Goal: Check status: Check status

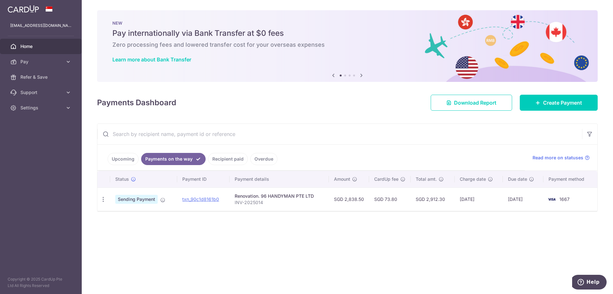
drag, startPoint x: 302, startPoint y: 43, endPoint x: 272, endPoint y: 94, distance: 58.7
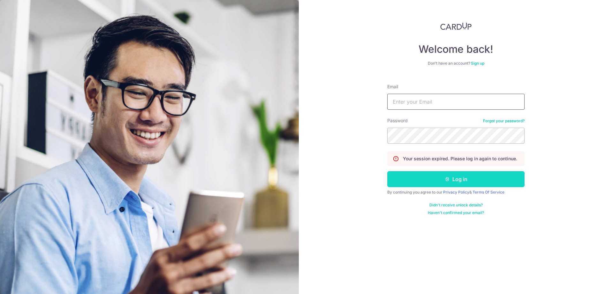
type input "[EMAIL_ADDRESS][DOMAIN_NAME]"
click at [410, 174] on button "Log in" at bounding box center [455, 179] width 137 height 16
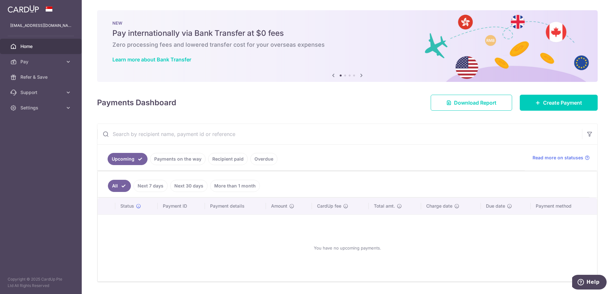
click at [187, 160] on link "Payments on the way" at bounding box center [178, 159] width 56 height 12
click at [211, 159] on link "Recipient paid" at bounding box center [228, 159] width 40 height 12
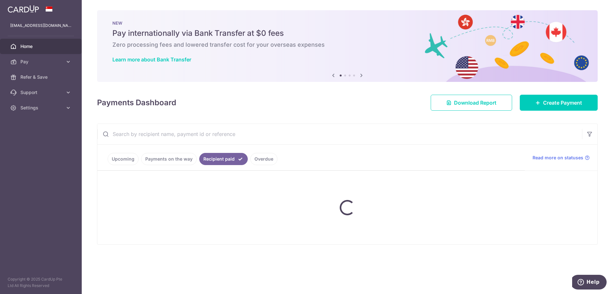
click at [187, 159] on ul "Upcoming Payments on the way Recipient paid Overdue" at bounding box center [311, 157] width 428 height 26
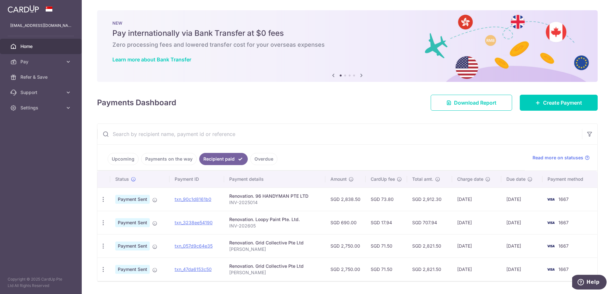
click at [181, 157] on link "Payments on the way" at bounding box center [169, 159] width 56 height 12
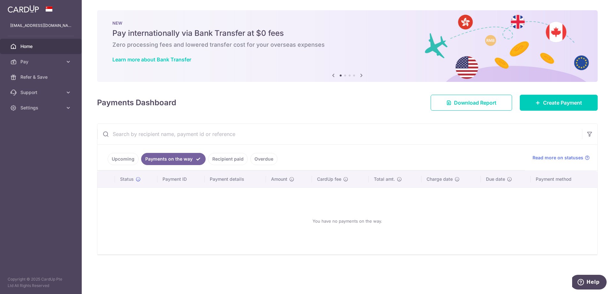
click at [224, 151] on ul "Upcoming Payments on the way Recipient paid Overdue" at bounding box center [311, 157] width 428 height 26
click at [227, 157] on link "Recipient paid" at bounding box center [228, 159] width 40 height 12
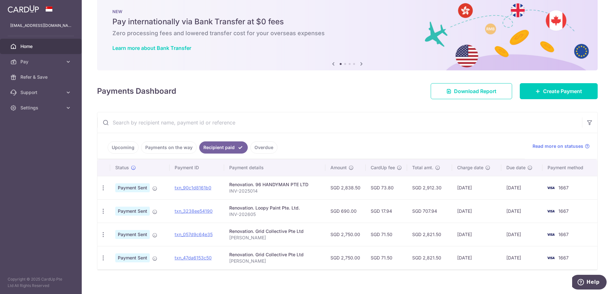
scroll to position [18, 0]
